Goal: Transaction & Acquisition: Purchase product/service

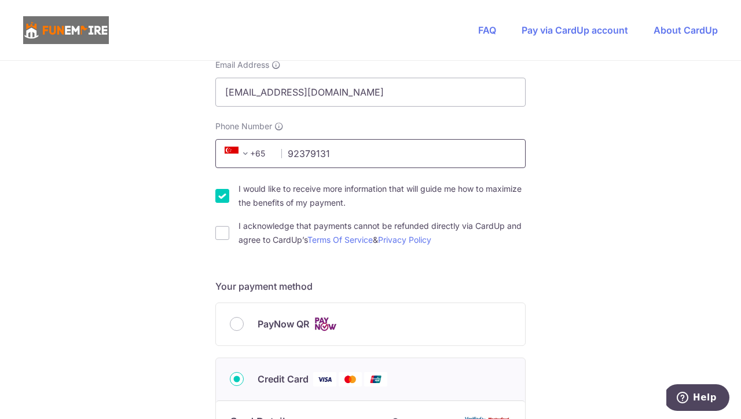
scroll to position [285, 0]
type input "92379131"
click at [219, 196] on input "I would like to receive more information that will guide me how to maximize the…" at bounding box center [222, 195] width 14 height 14
checkbox input "false"
click at [222, 236] on input "I acknowledge that payments cannot be refunded directly via CardUp and agree to…" at bounding box center [222, 232] width 14 height 14
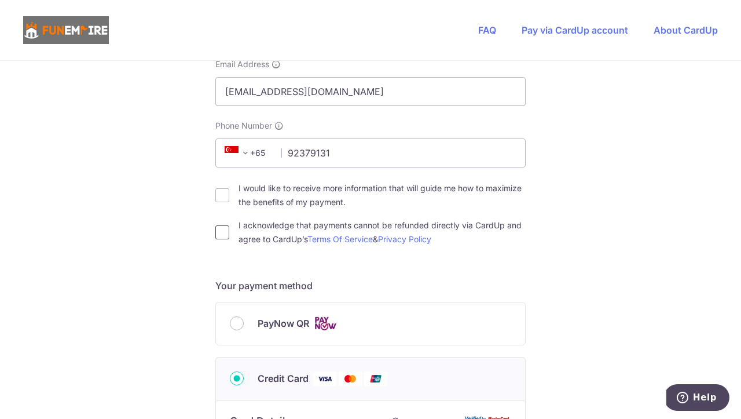
checkbox input "true"
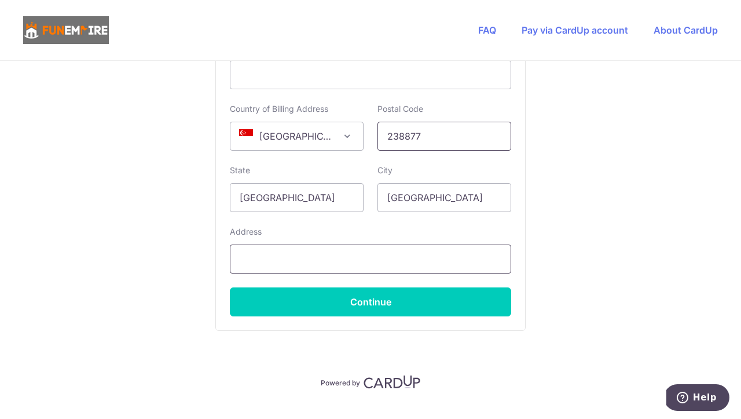
scroll to position [749, 0]
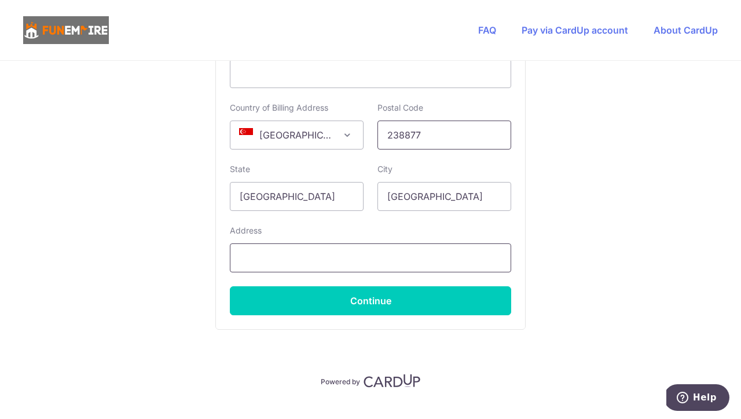
type input "238877"
type input "[STREET_ADDRESS]"
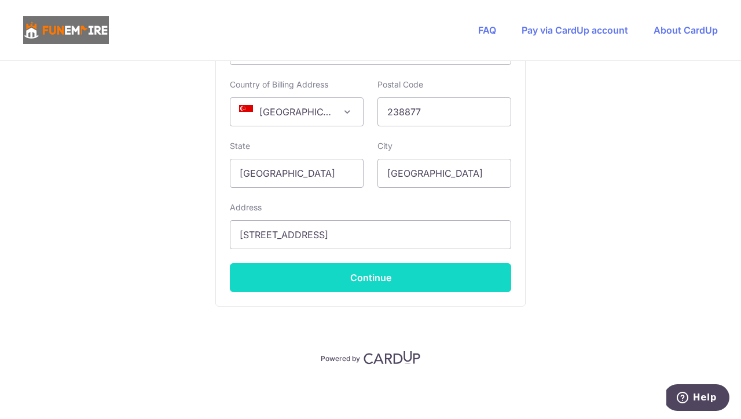
scroll to position [772, 0]
click at [390, 274] on button "Continue" at bounding box center [370, 277] width 281 height 29
type input "**** 8981"
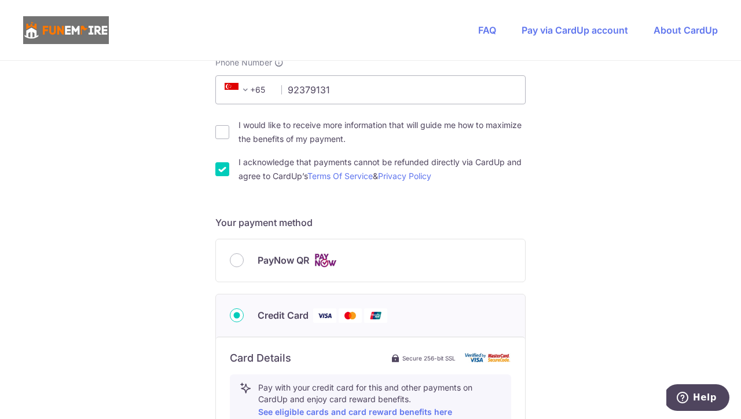
scroll to position [385, 0]
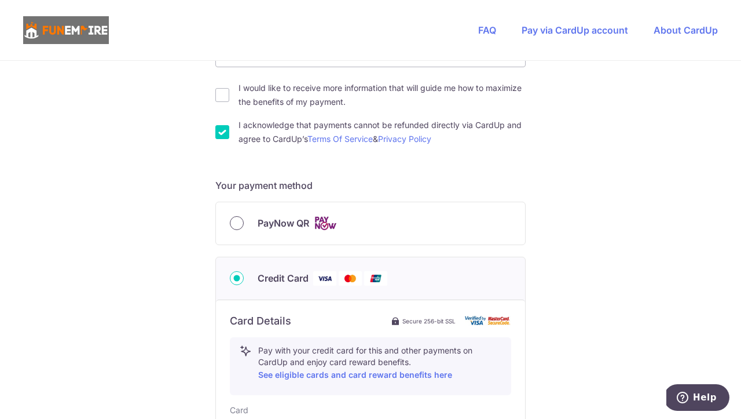
click at [236, 224] on input "PayNow QR" at bounding box center [237, 223] width 14 height 14
radio input "true"
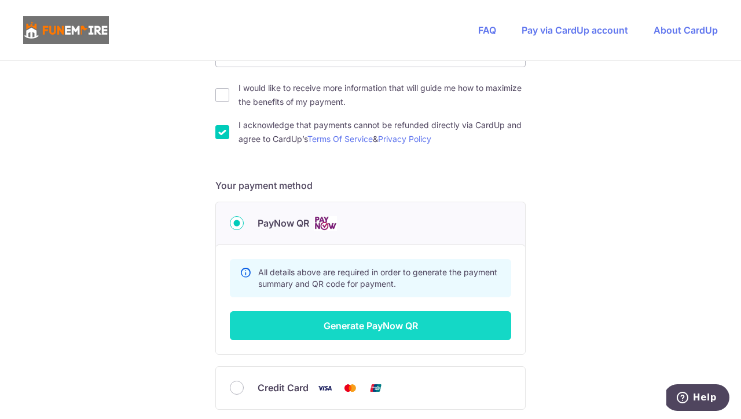
click at [379, 325] on button "Generate PayNow QR" at bounding box center [370, 325] width 281 height 29
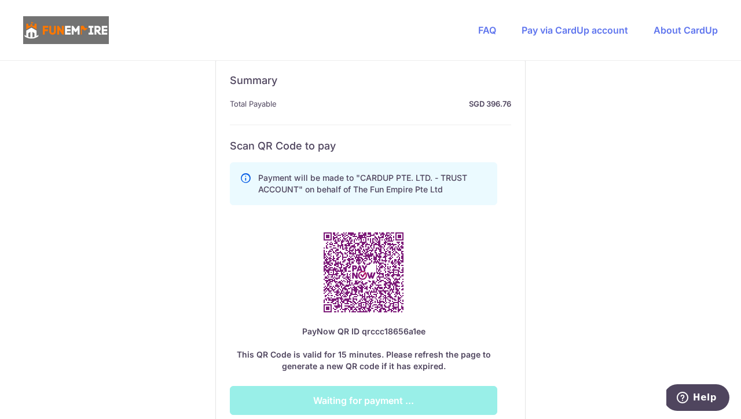
scroll to position [571, 0]
